Goal: Obtain resource: Download file/media

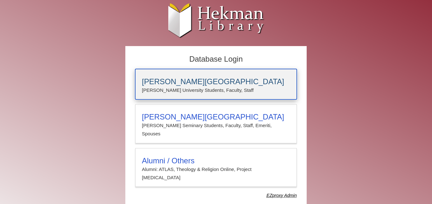
click at [212, 89] on p "[PERSON_NAME] University Students, Faculty, Staff" at bounding box center [216, 90] width 148 height 8
click at [166, 84] on h3 "[PERSON_NAME][GEOGRAPHIC_DATA]" at bounding box center [216, 81] width 148 height 9
